Goal: Task Accomplishment & Management: Manage account settings

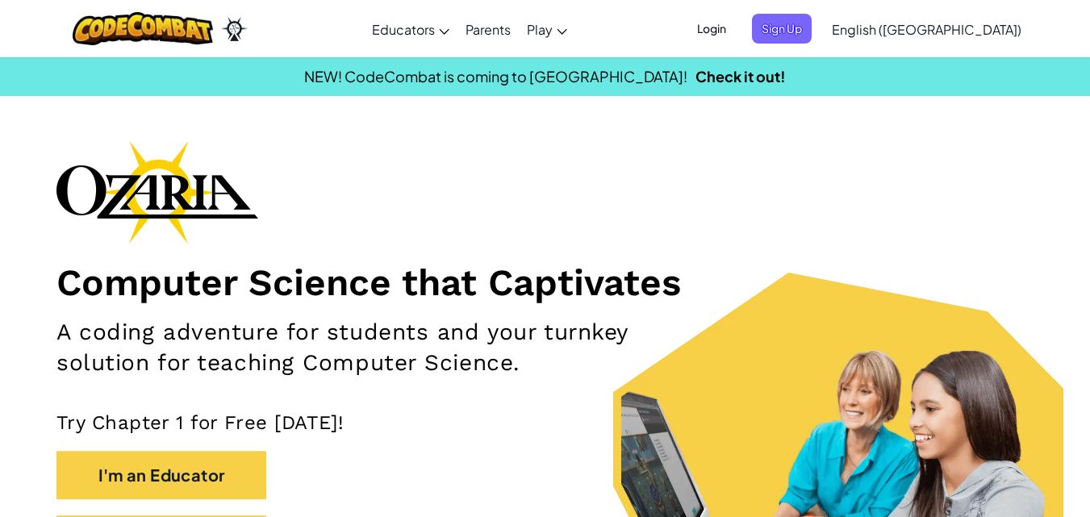
click at [736, 27] on span "Login" at bounding box center [711, 29] width 48 height 30
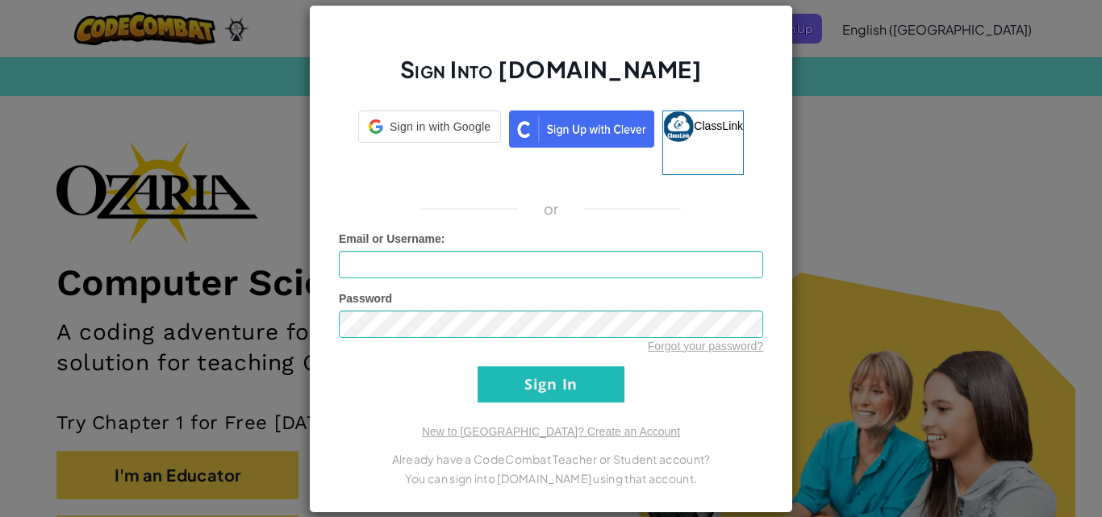
click at [603, 243] on div "Email or Username :" at bounding box center [551, 255] width 424 height 48
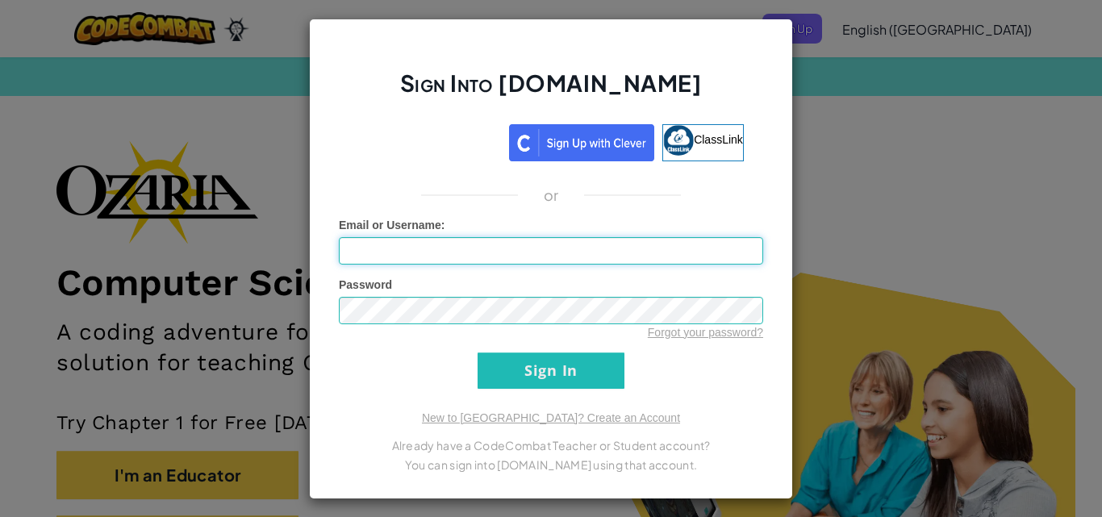
click at [463, 261] on input "Email or Username :" at bounding box center [551, 250] width 424 height 27
type input "Lesedi12874M"
click at [441, 315] on div "Password Forgot your password?" at bounding box center [551, 309] width 424 height 64
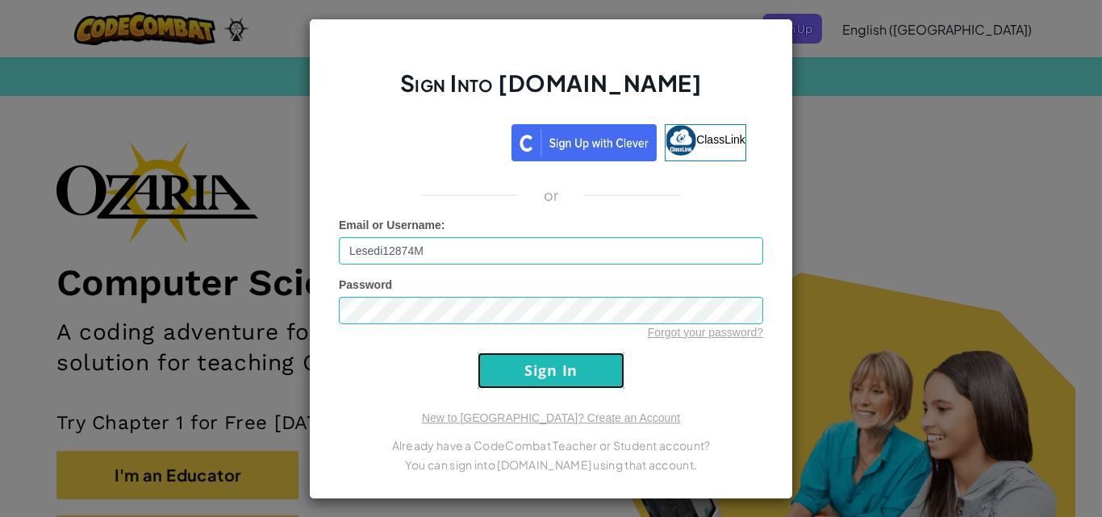
click at [511, 369] on input "Sign In" at bounding box center [551, 371] width 147 height 36
